Goal: Task Accomplishment & Management: Use online tool/utility

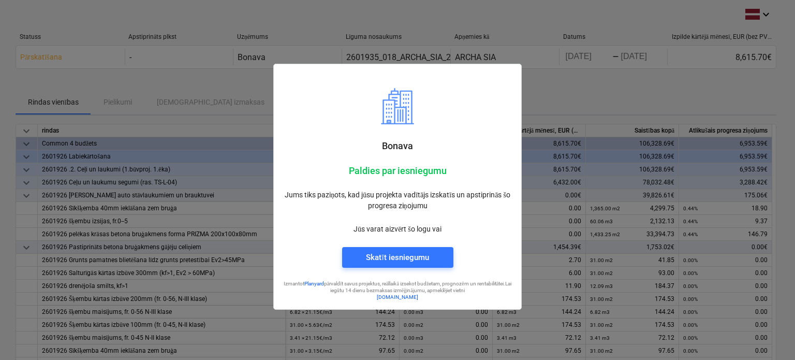
scroll to position [12, 0]
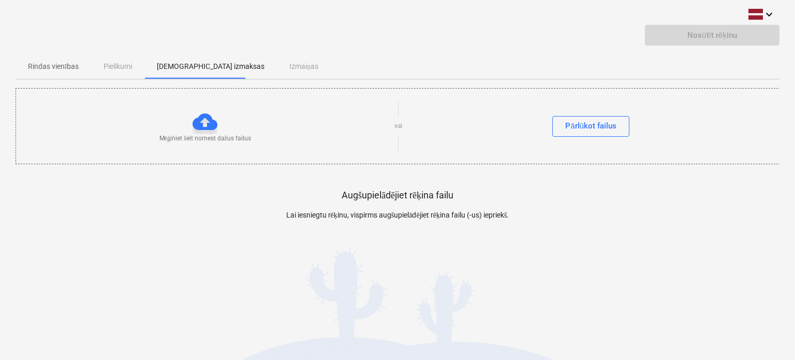
click at [206, 122] on div at bounding box center [205, 121] width 25 height 25
click at [207, 138] on p "Mēģiniet šeit nomest dažus failus" at bounding box center [205, 138] width 92 height 9
click at [578, 126] on div "Pārlūkot failus" at bounding box center [590, 125] width 51 height 13
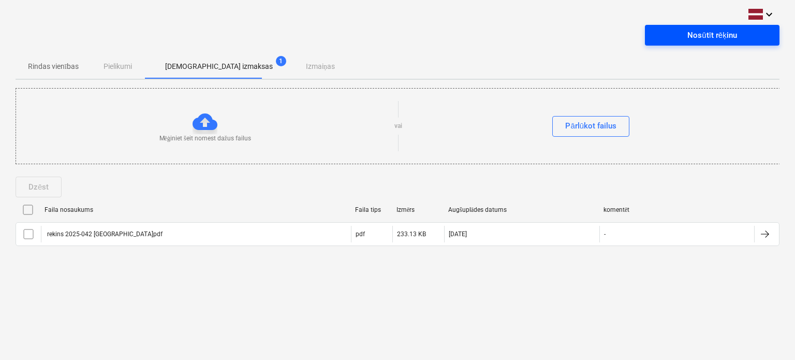
click at [702, 34] on div "Nosūtīt rēķinu" at bounding box center [712, 34] width 49 height 13
